Goal: Task Accomplishment & Management: Complete application form

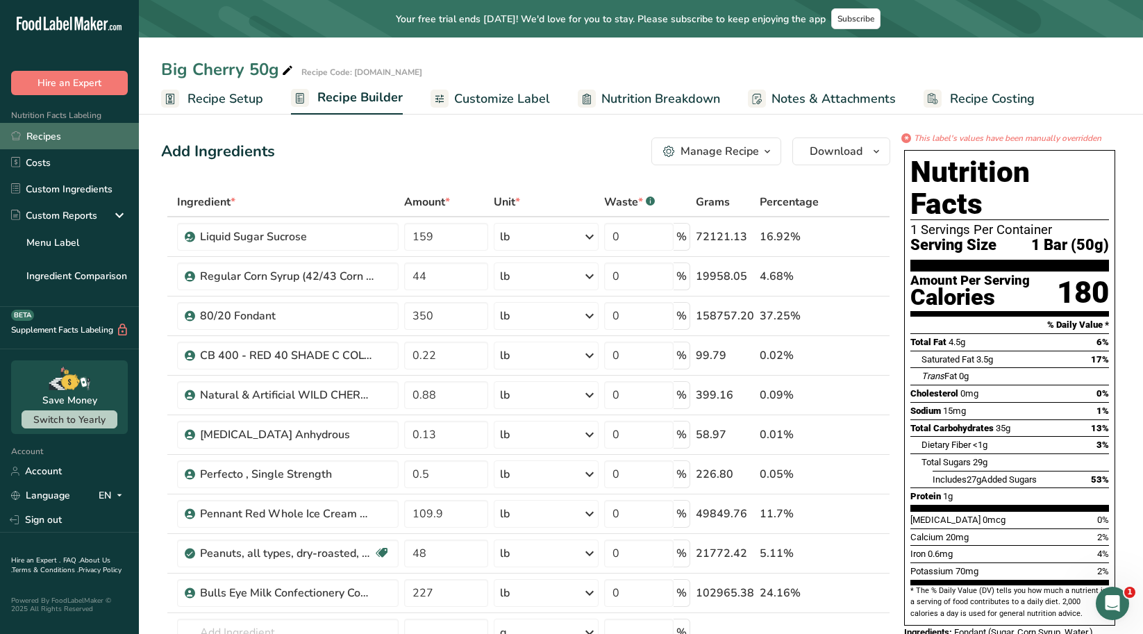
click at [62, 147] on link "Recipes" at bounding box center [69, 136] width 139 height 26
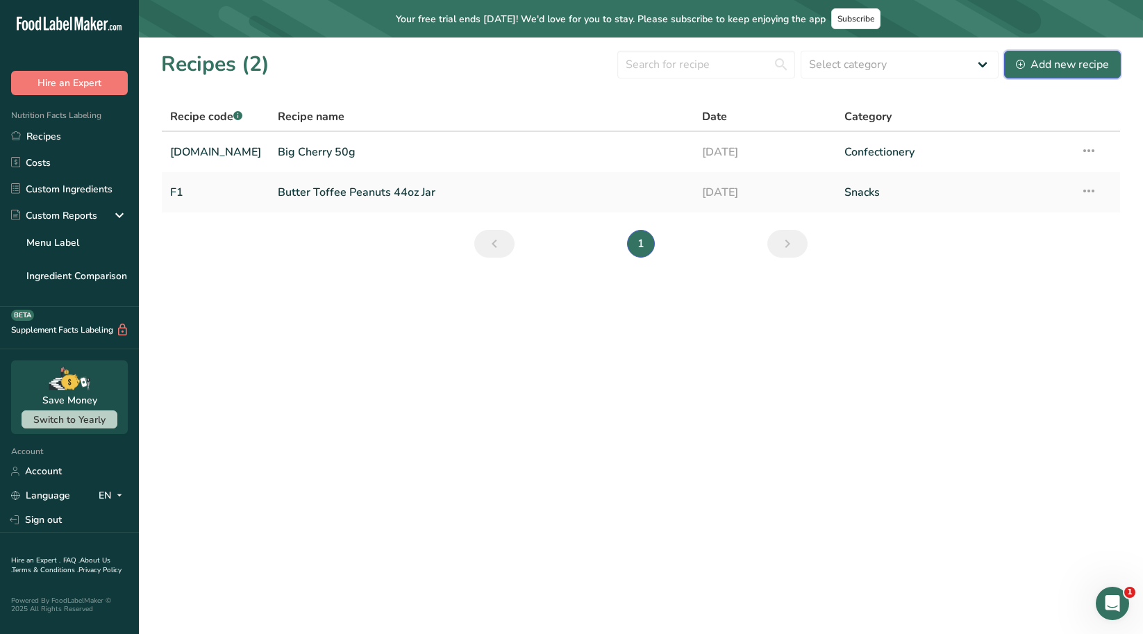
click at [1021, 65] on icon at bounding box center [1020, 64] width 9 height 9
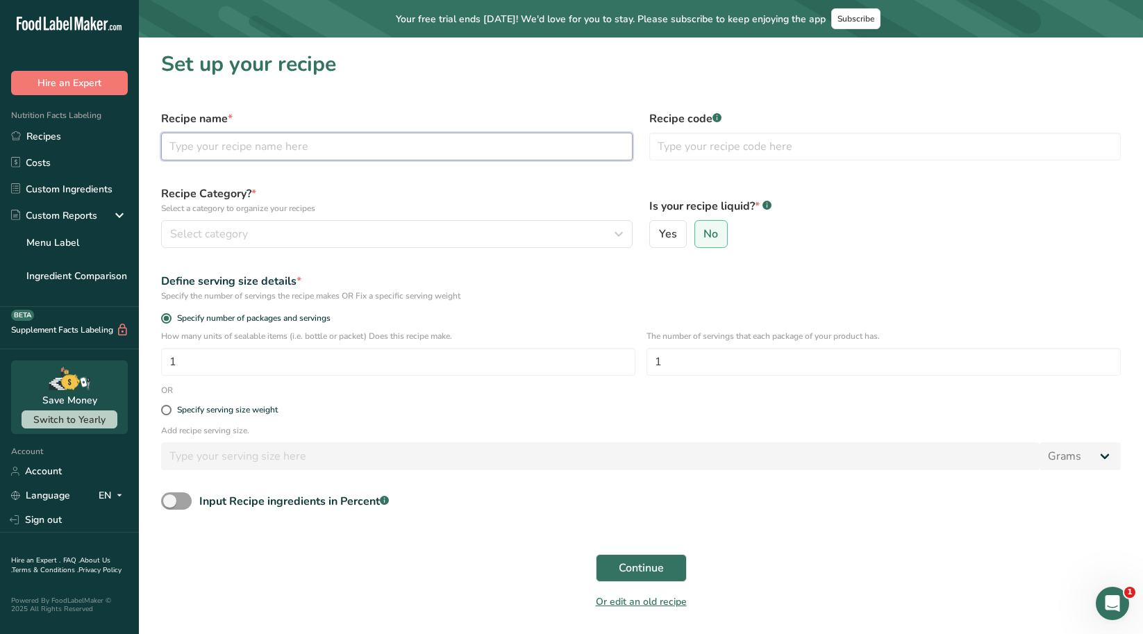
click at [444, 140] on input "text" at bounding box center [396, 147] width 471 height 28
type input "f"
click at [277, 147] on input "[DOMAIN_NAME] Big Cherry 50 version 2" at bounding box center [396, 147] width 471 height 28
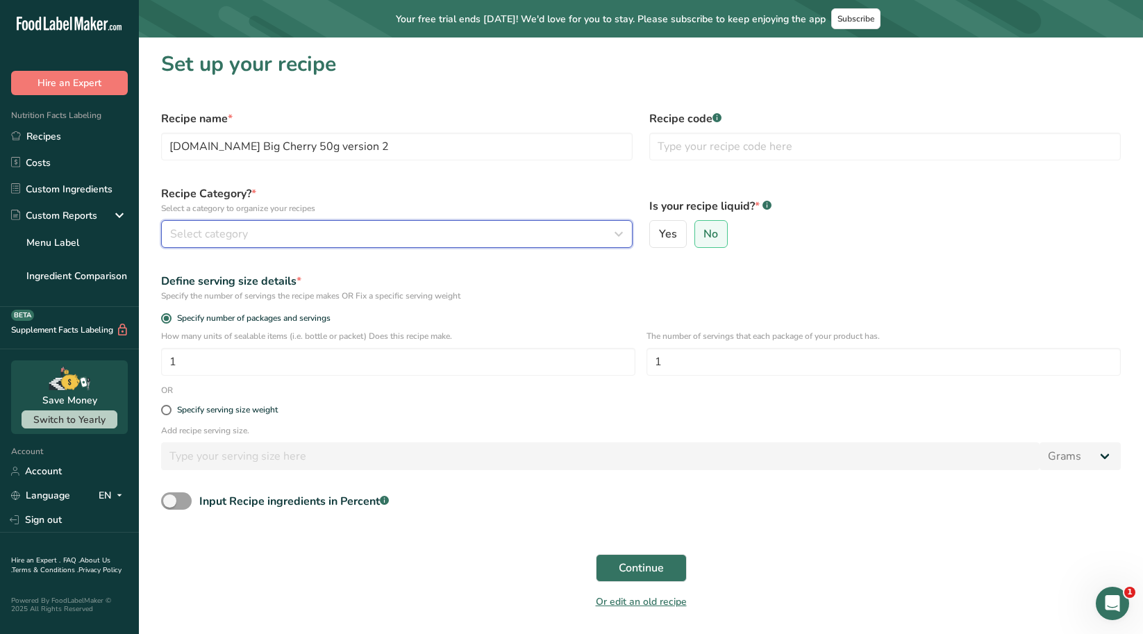
click at [337, 229] on div "Select category" at bounding box center [392, 234] width 445 height 17
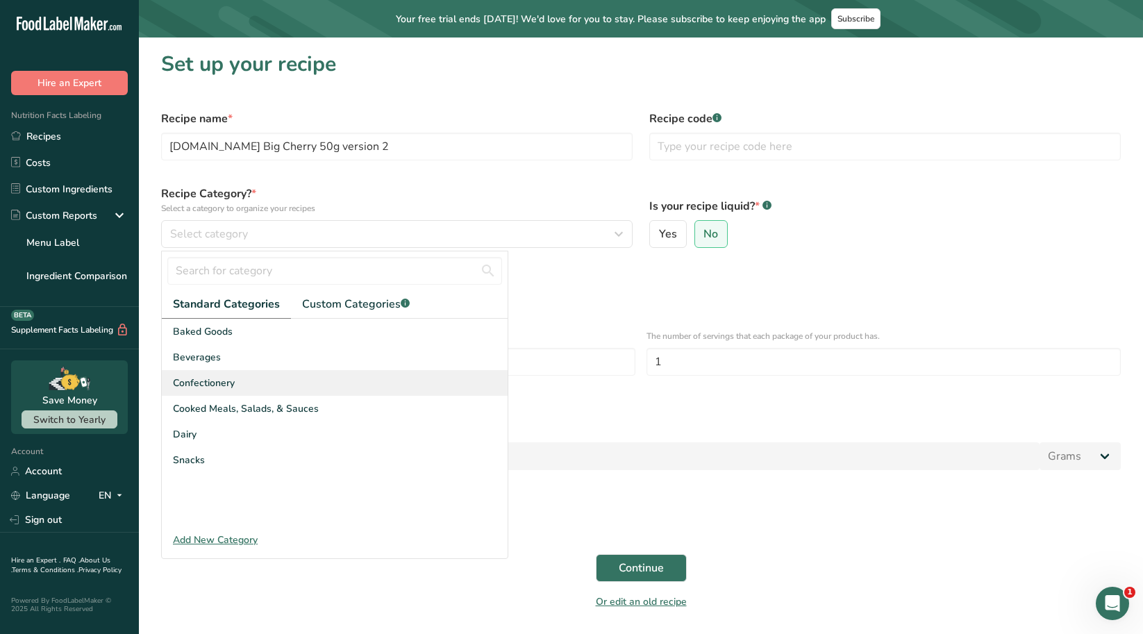
click at [240, 376] on div "Confectionery" at bounding box center [335, 383] width 346 height 26
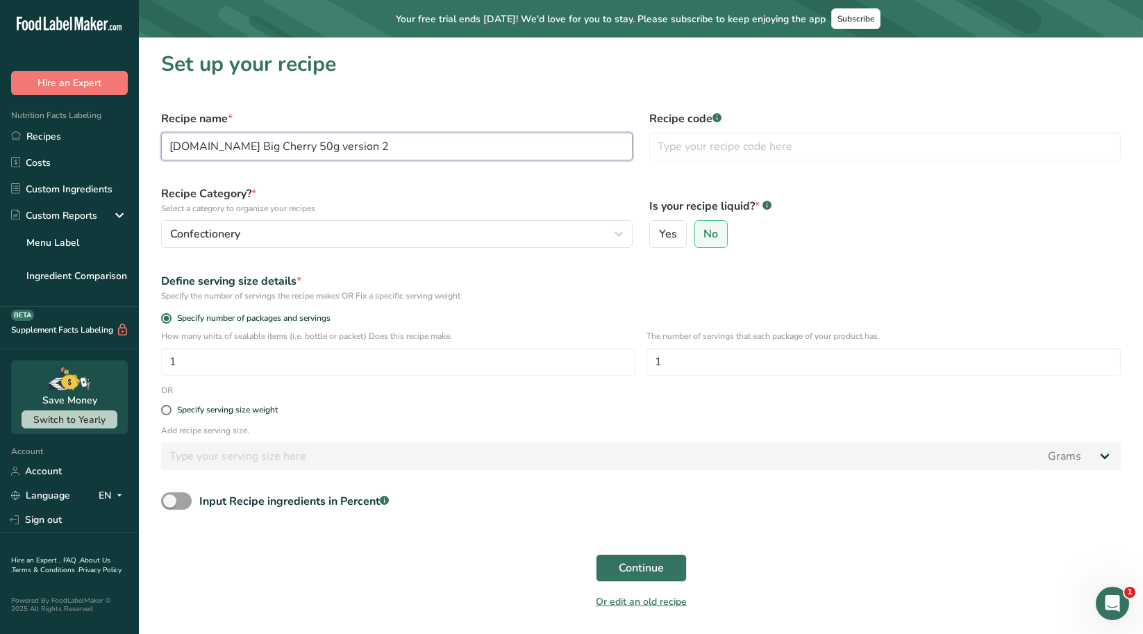
drag, startPoint x: 207, startPoint y: 146, endPoint x: 148, endPoint y: 149, distance: 59.1
click at [148, 149] on section "Set up your recipe Recipe name * [DOMAIN_NAME] Big Cherry 50g version 2 Recipe …" at bounding box center [641, 334] width 1004 height 594
type input "Big Cherry 50g version 2"
click at [712, 146] on input "text" at bounding box center [884, 147] width 471 height 28
paste input "[DOMAIN_NAME]"
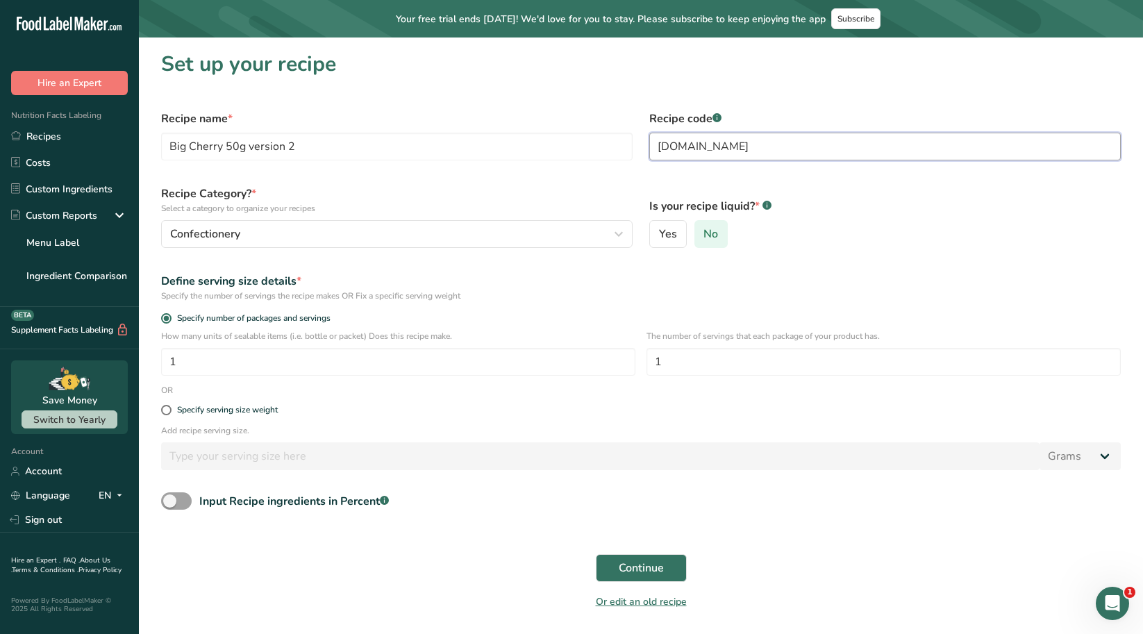
type input "[DOMAIN_NAME]"
click at [715, 236] on span "No" at bounding box center [710, 234] width 15 height 14
click at [704, 236] on input "No" at bounding box center [699, 234] width 9 height 9
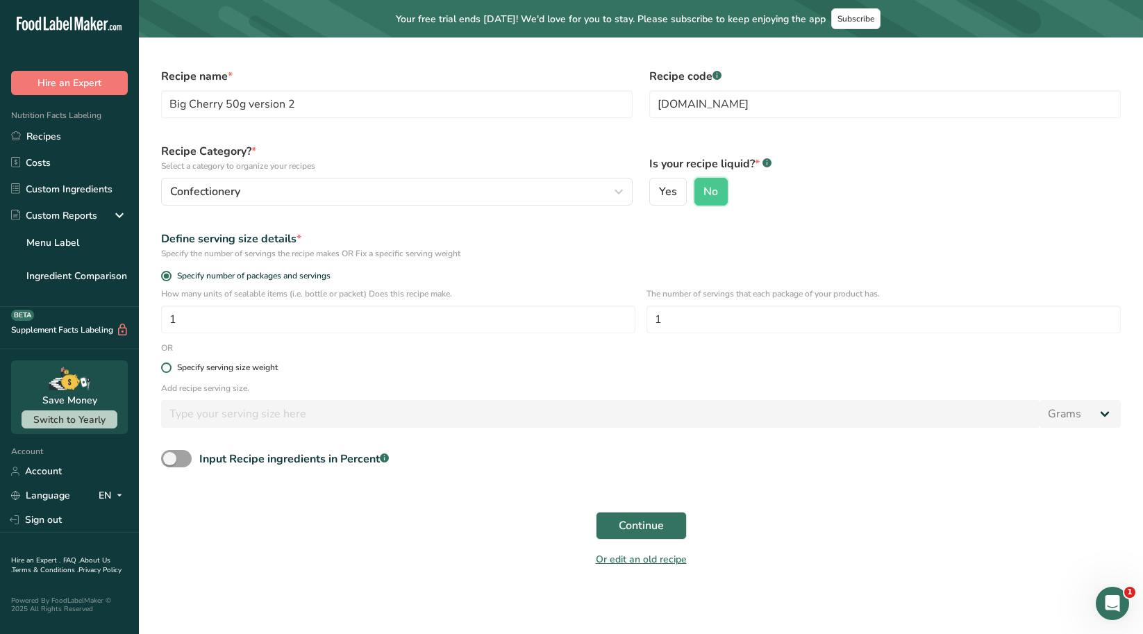
click at [243, 363] on div "Specify serving size weight" at bounding box center [227, 367] width 101 height 10
click at [170, 363] on input "Specify serving size weight" at bounding box center [165, 367] width 9 height 9
radio input "true"
radio input "false"
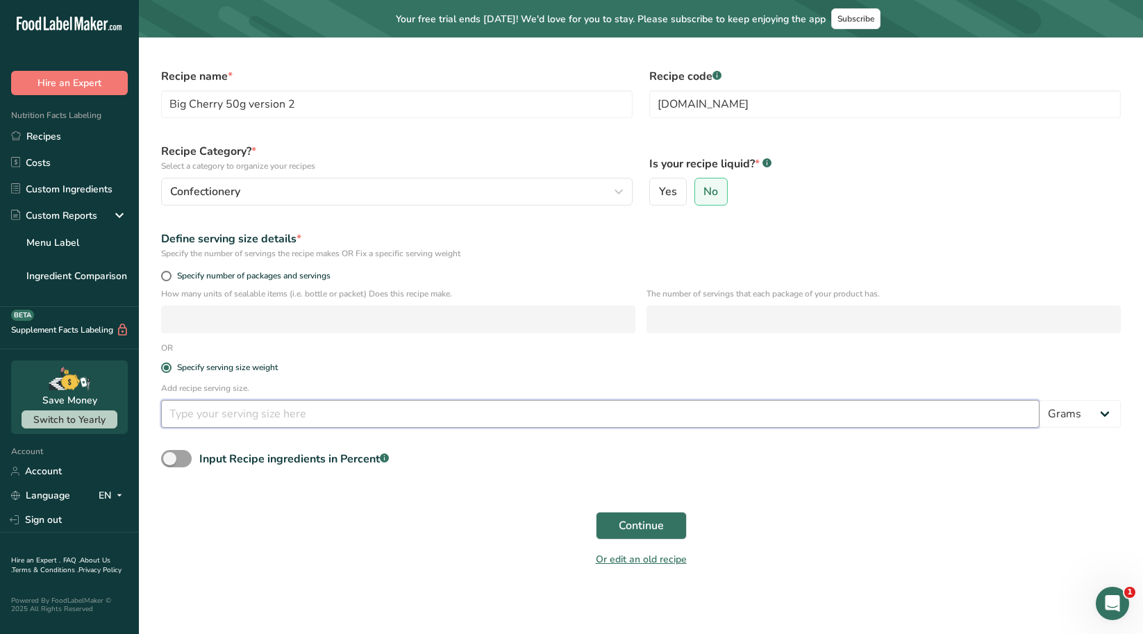
click at [249, 421] on input "number" at bounding box center [600, 414] width 878 height 28
type input "50"
click at [630, 526] on span "Continue" at bounding box center [641, 525] width 45 height 17
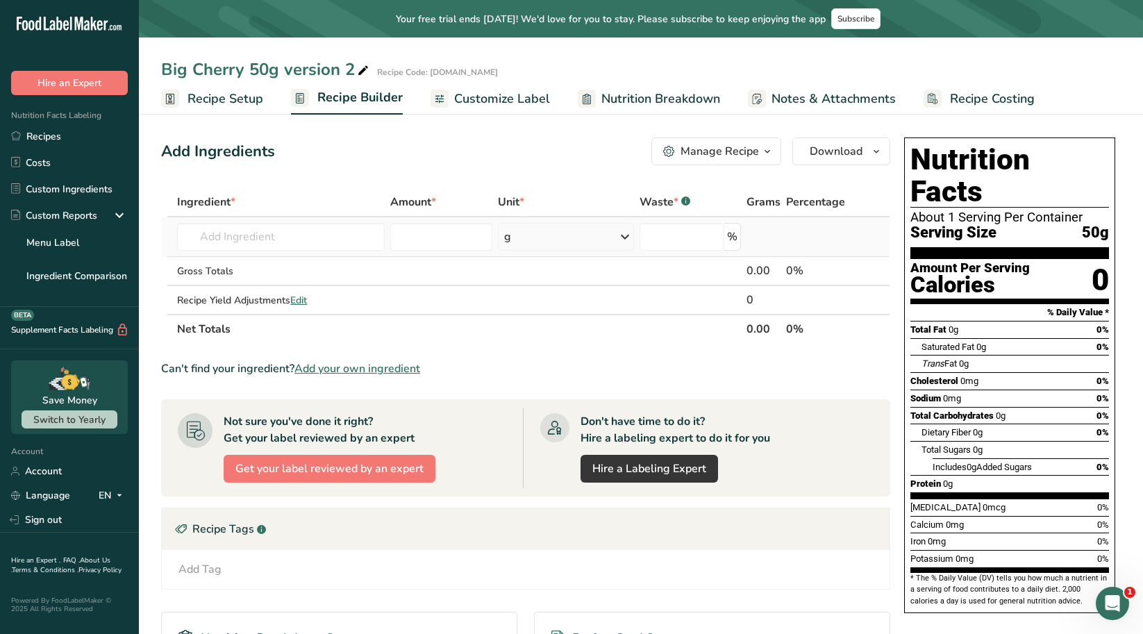
drag, startPoint x: 337, startPoint y: 260, endPoint x: 333, endPoint y: 252, distance: 9.0
click at [337, 260] on td "Gross Totals" at bounding box center [280, 271] width 213 height 29
click at [328, 235] on input "text" at bounding box center [281, 237] width 208 height 28
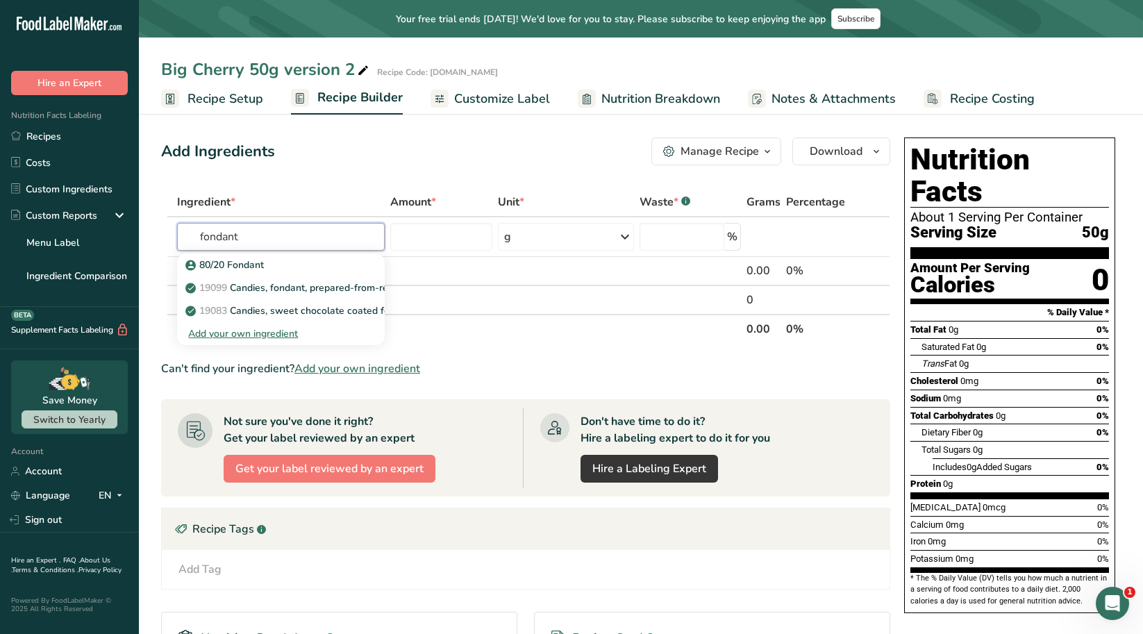
type input "fondant"
click at [383, 175] on div "Add Ingredients Manage Recipe Delete Recipe Duplicate Recipe Scale Recipe Save …" at bounding box center [529, 477] width 737 height 691
